Goal: Information Seeking & Learning: Learn about a topic

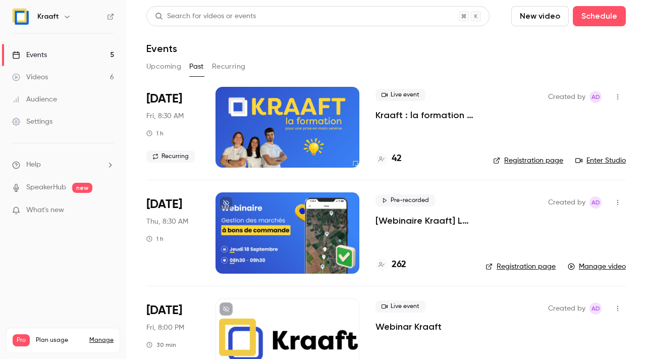
click at [158, 66] on button "Upcoming" at bounding box center [163, 67] width 35 height 16
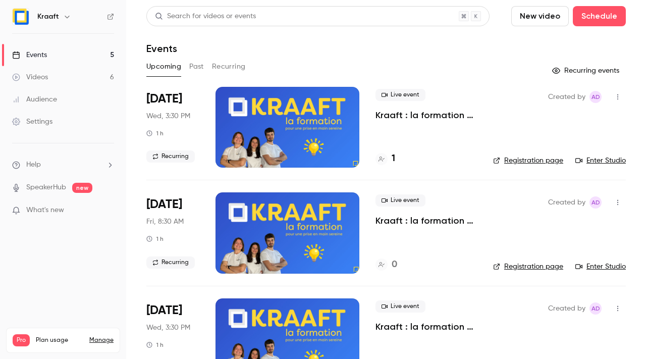
click at [192, 70] on button "Past" at bounding box center [196, 67] width 15 height 16
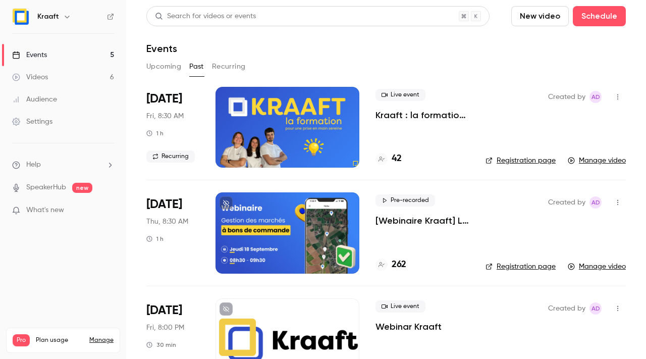
click at [167, 66] on button "Upcoming" at bounding box center [163, 67] width 35 height 16
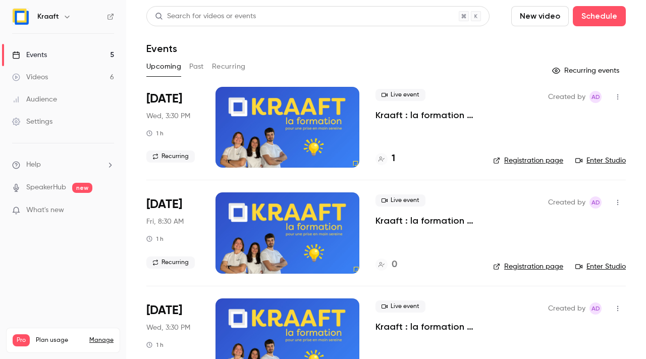
click at [190, 63] on button "Past" at bounding box center [196, 67] width 15 height 16
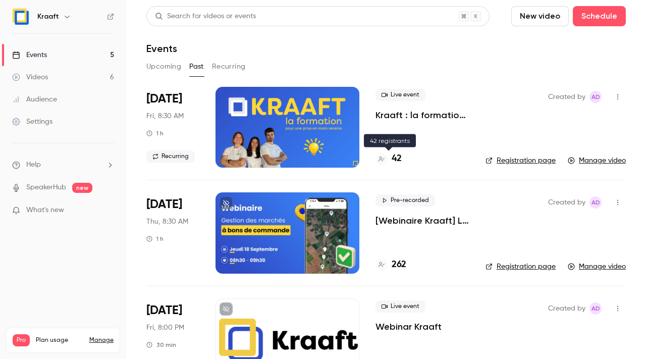
click at [401, 157] on h4 "42" at bounding box center [397, 159] width 10 height 14
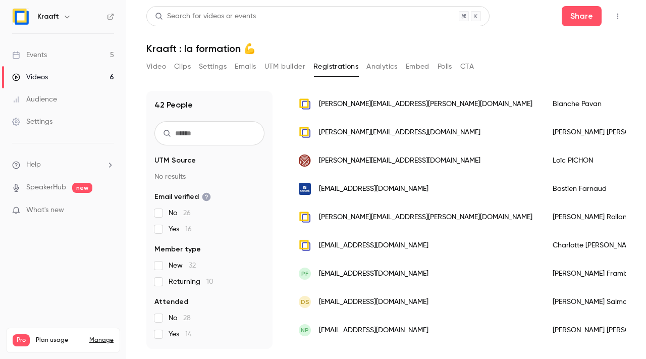
scroll to position [154, 0]
click at [164, 68] on button "Video" at bounding box center [156, 67] width 20 height 16
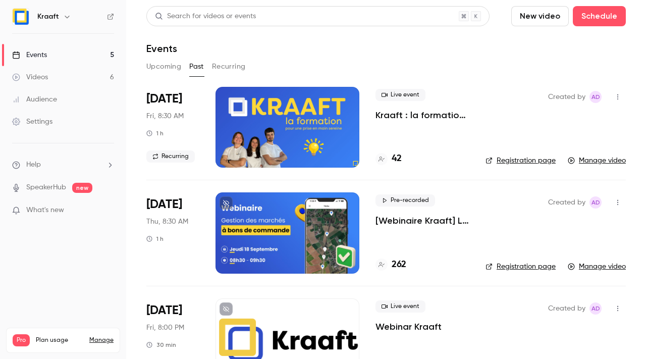
click at [424, 116] on p "Kraaft : la formation 💪" at bounding box center [423, 115] width 94 height 12
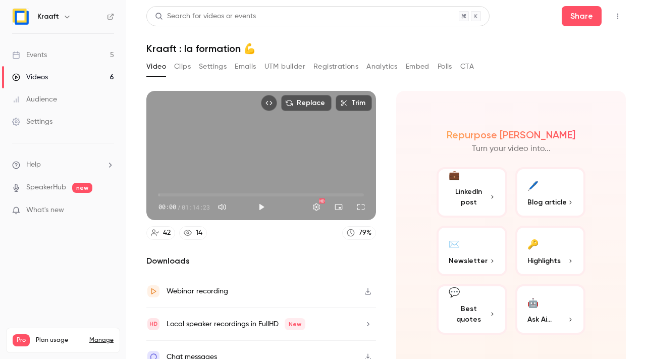
scroll to position [12, 0]
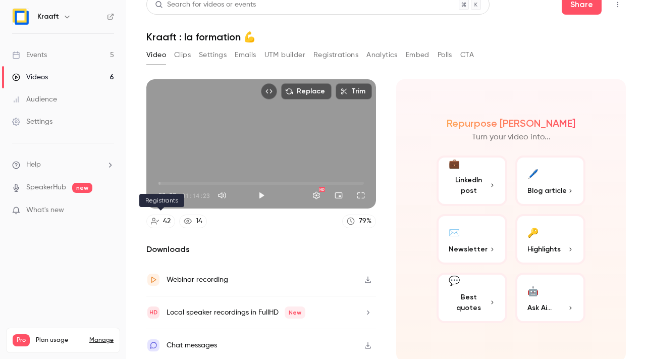
click at [161, 219] on link "42" at bounding box center [160, 222] width 29 height 14
